Goal: Information Seeking & Learning: Learn about a topic

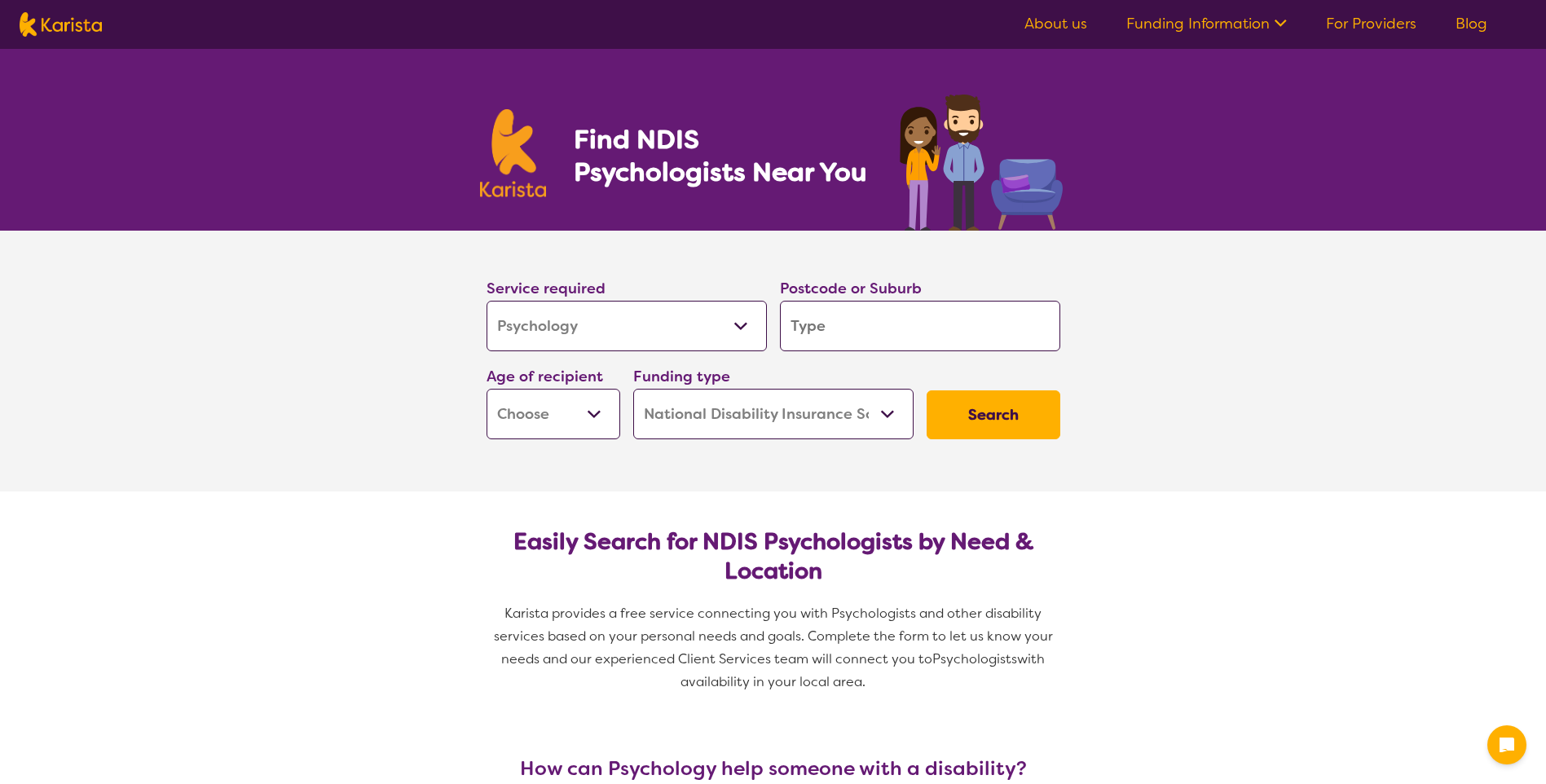
select select "Psychology"
select select "NDIS"
select select "Psychology"
select select "NDIS"
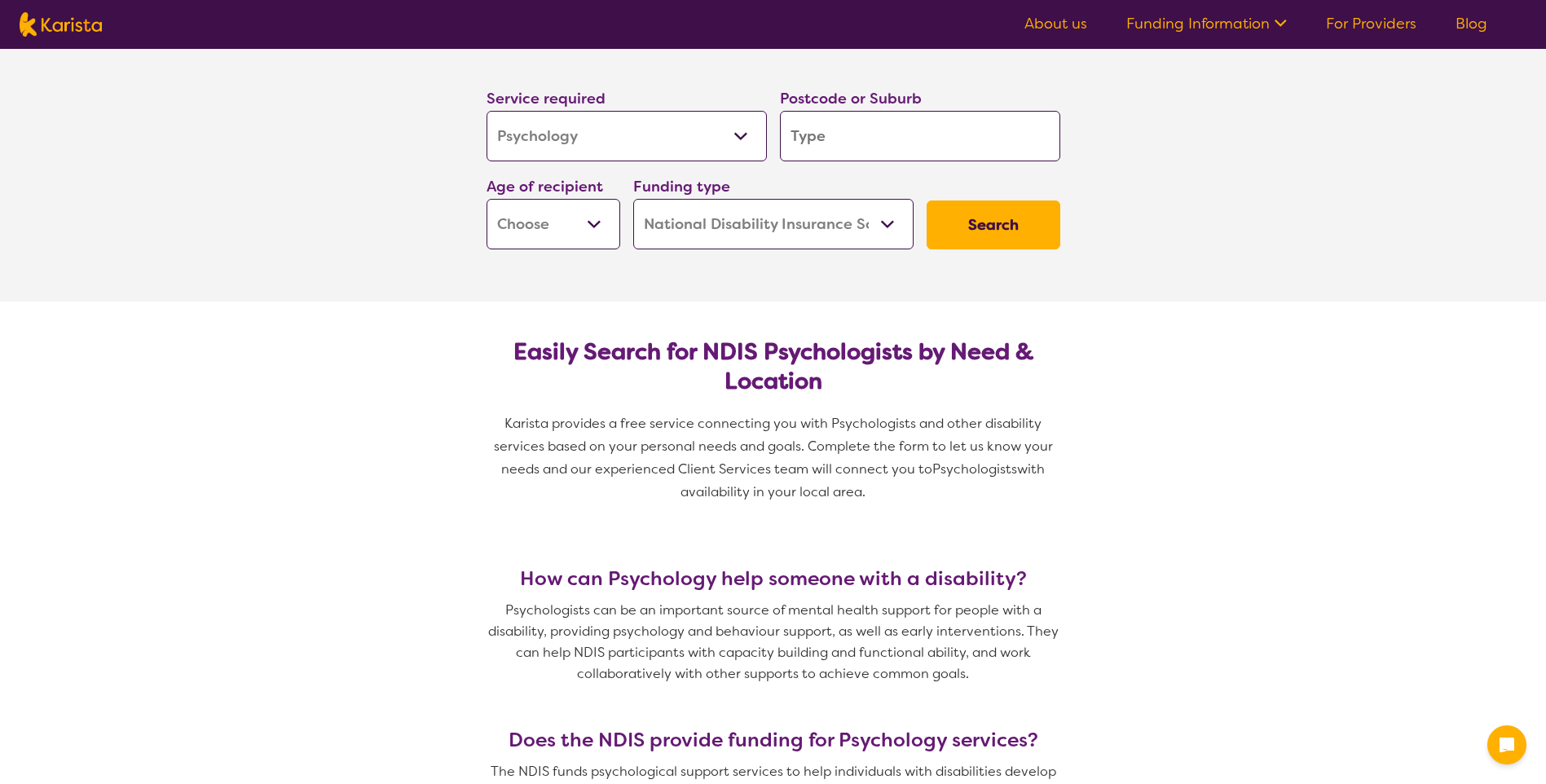
scroll to position [82, 0]
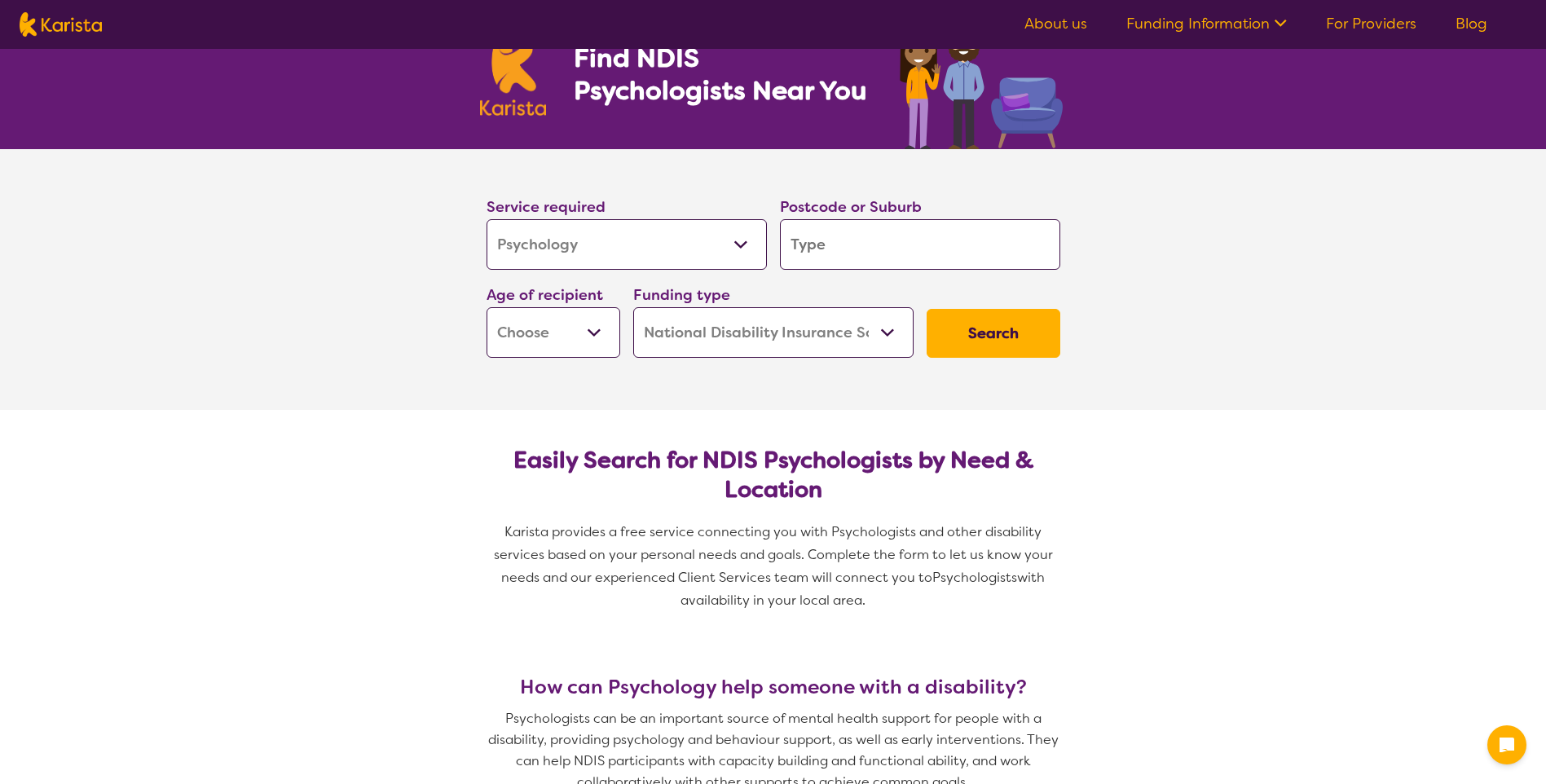
click at [911, 240] on input "search" at bounding box center [921, 244] width 281 height 50
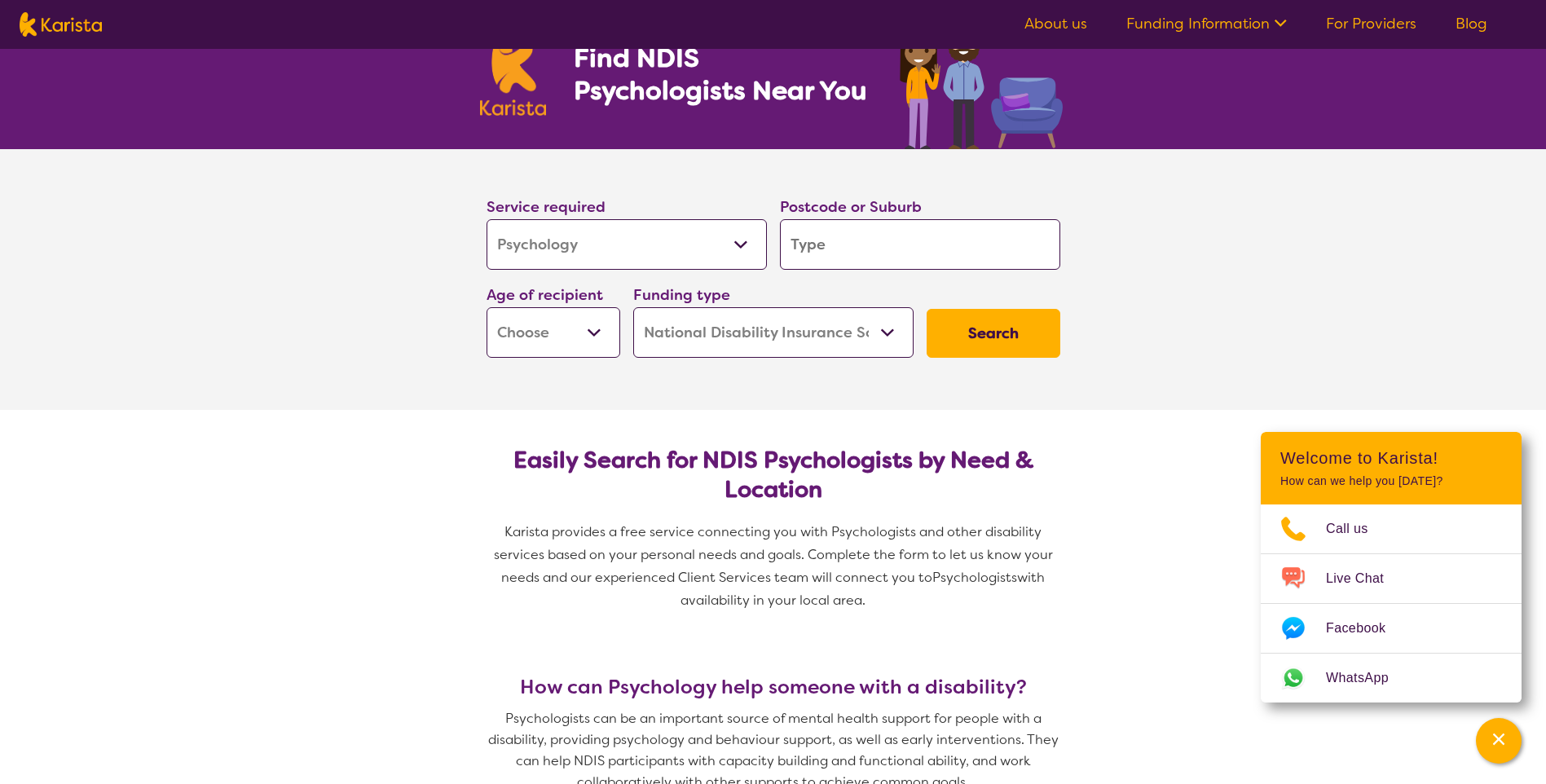
click at [973, 237] on input "search" at bounding box center [921, 244] width 281 height 50
type input "2"
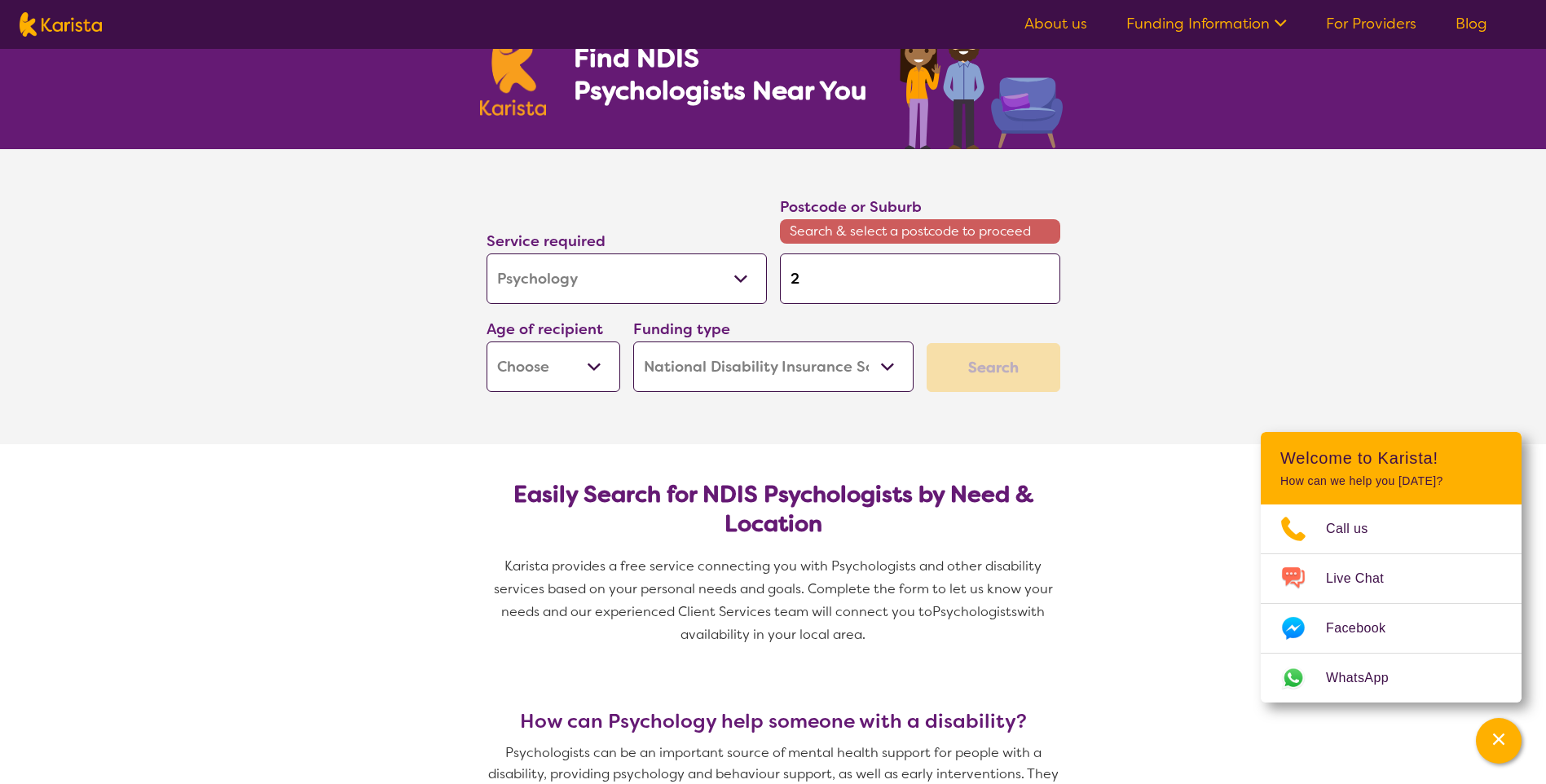
type input "24"
type input "244"
type input "2440"
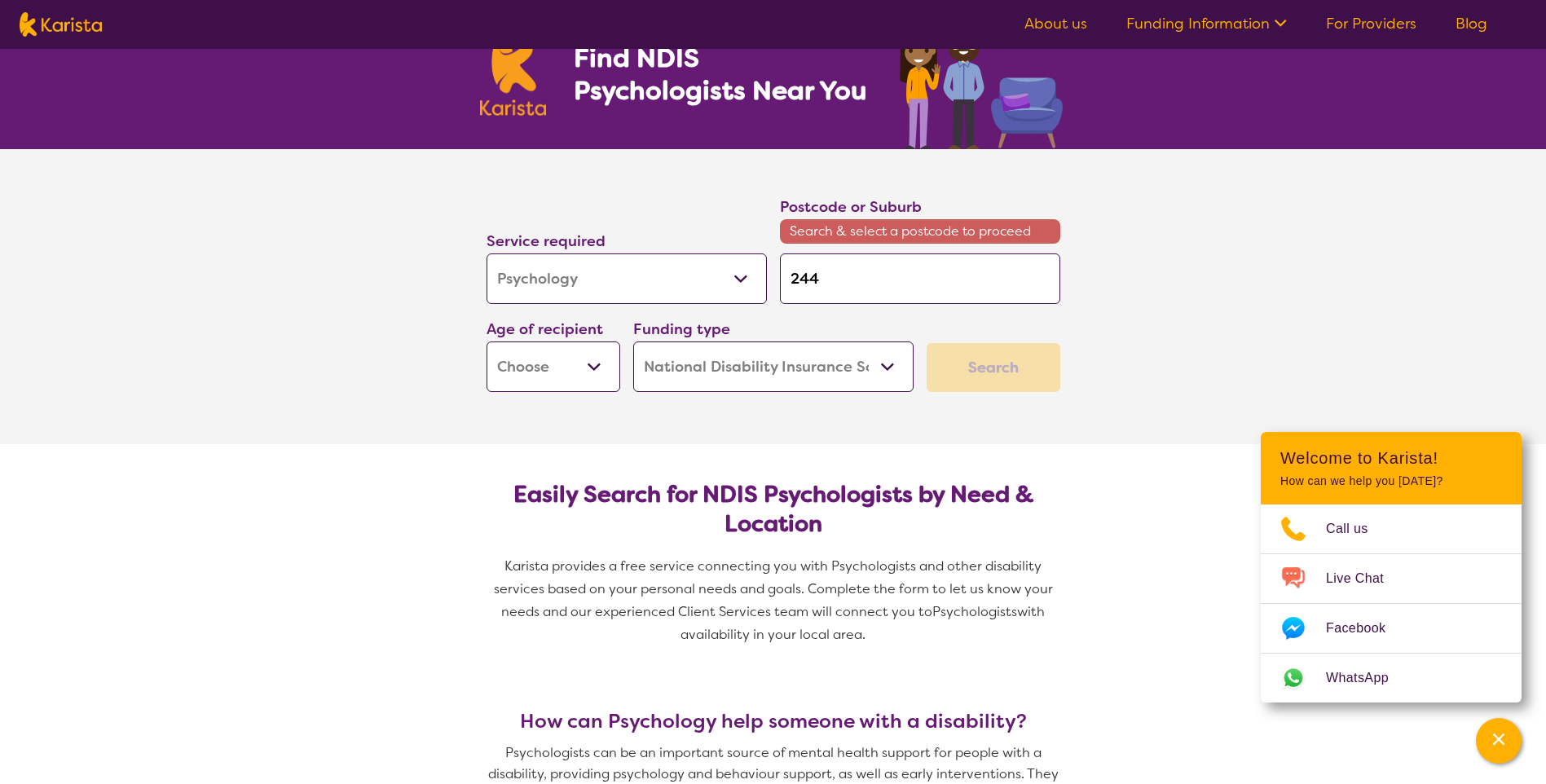
type input "2440"
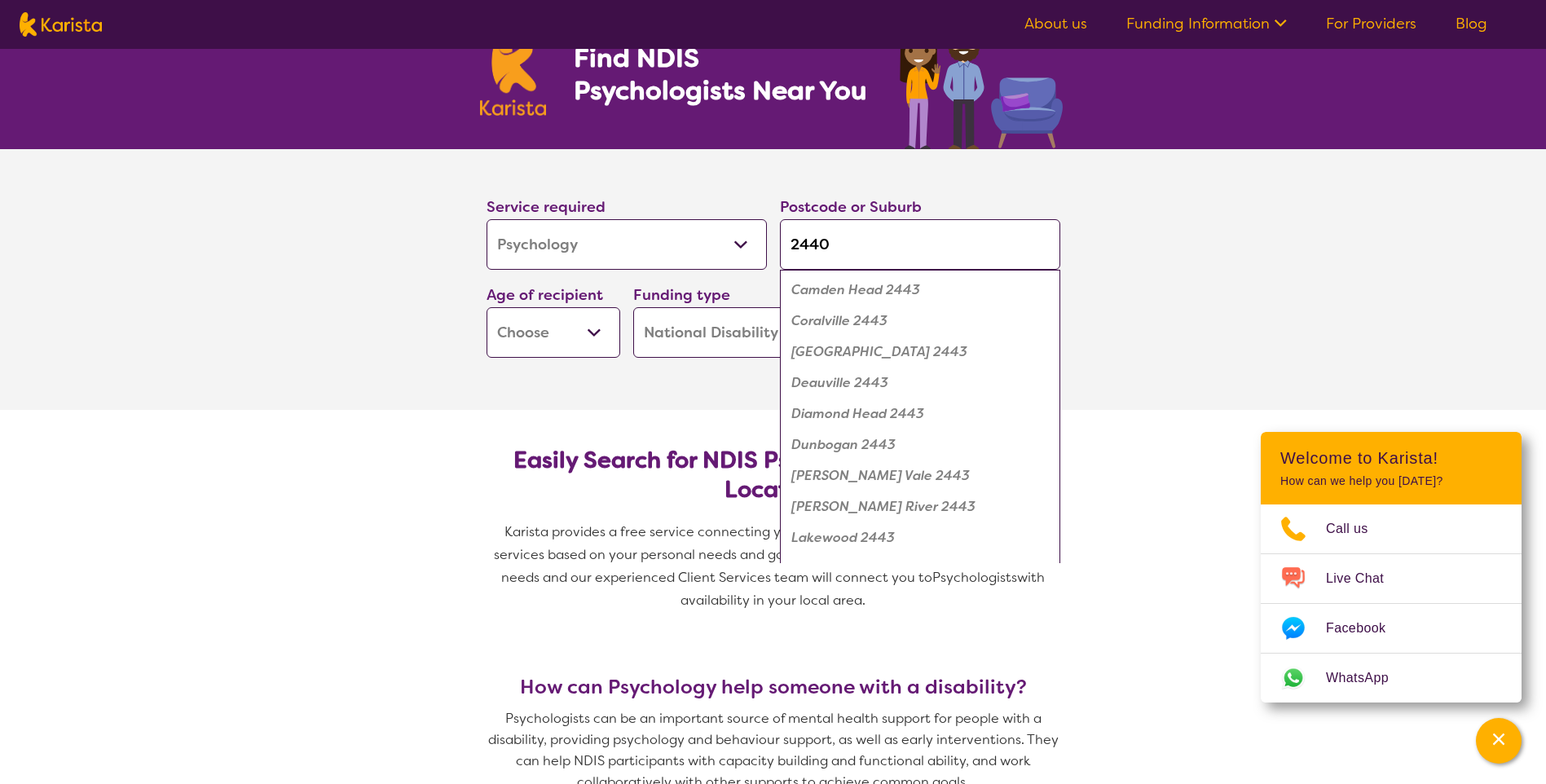
type input "2440"
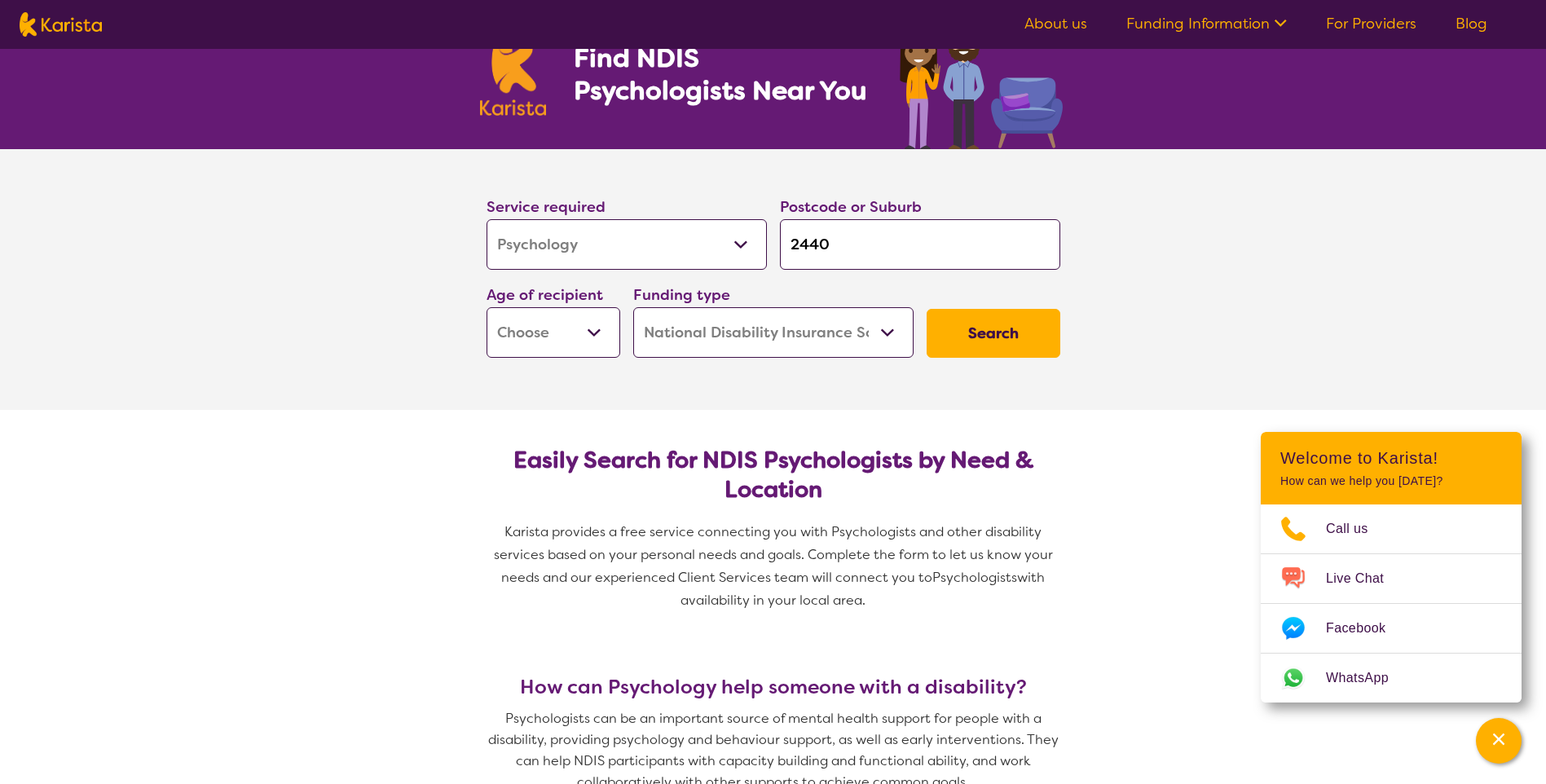
click at [570, 329] on select "Early Childhood - 0 to 9 Child - 10 to 11 Adolescent - 12 to 17 Adult - 18 to 6…" at bounding box center [554, 333] width 134 height 50
select select "AD"
click at [487, 307] on select "Early Childhood - 0 to 9 Child - 10 to 11 Adolescent - 12 to 17 Adult - 18 to 6…" at bounding box center [554, 333] width 134 height 50
select select "AD"
click at [839, 342] on select "Home Care Package (HCP) National Disability Insurance Scheme (NDIS) I don't know" at bounding box center [774, 333] width 281 height 50
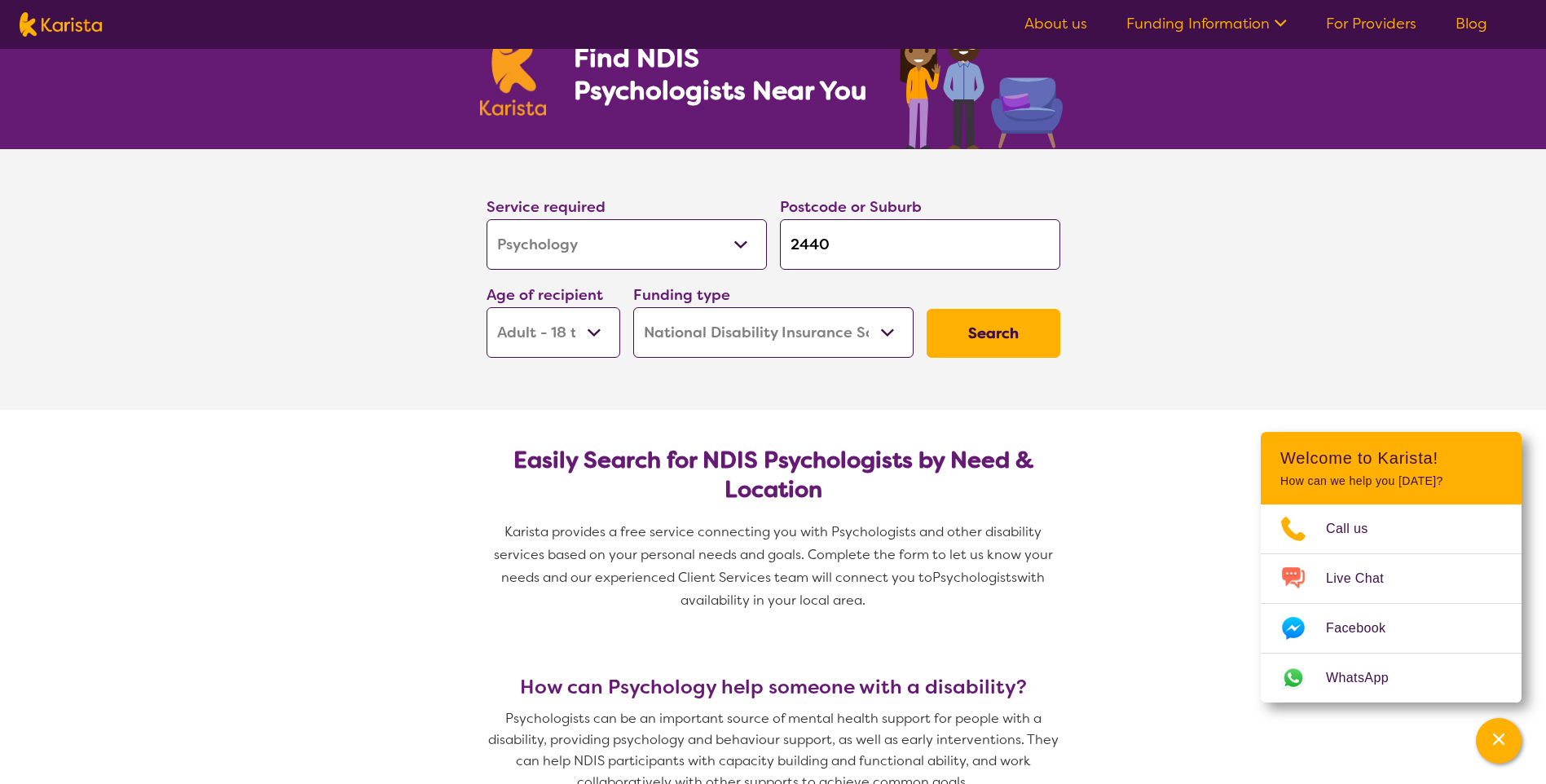
click at [634, 307] on select "Home Care Package (HCP) National Disability Insurance Scheme (NDIS) I don't know" at bounding box center [774, 333] width 281 height 50
click at [1033, 326] on button "Search" at bounding box center [993, 333] width 134 height 49
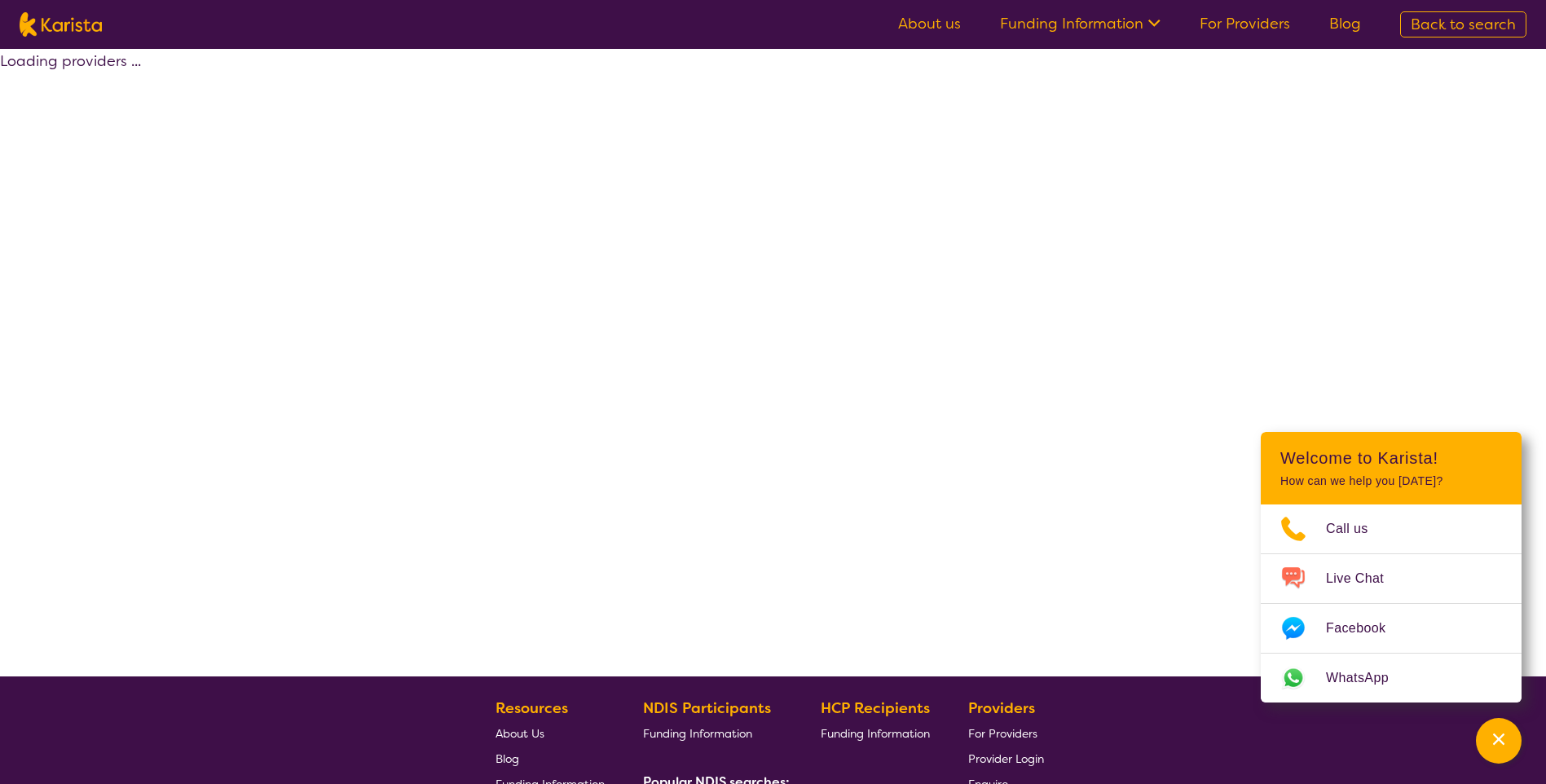
select select "by_score"
